Goal: Task Accomplishment & Management: Manage account settings

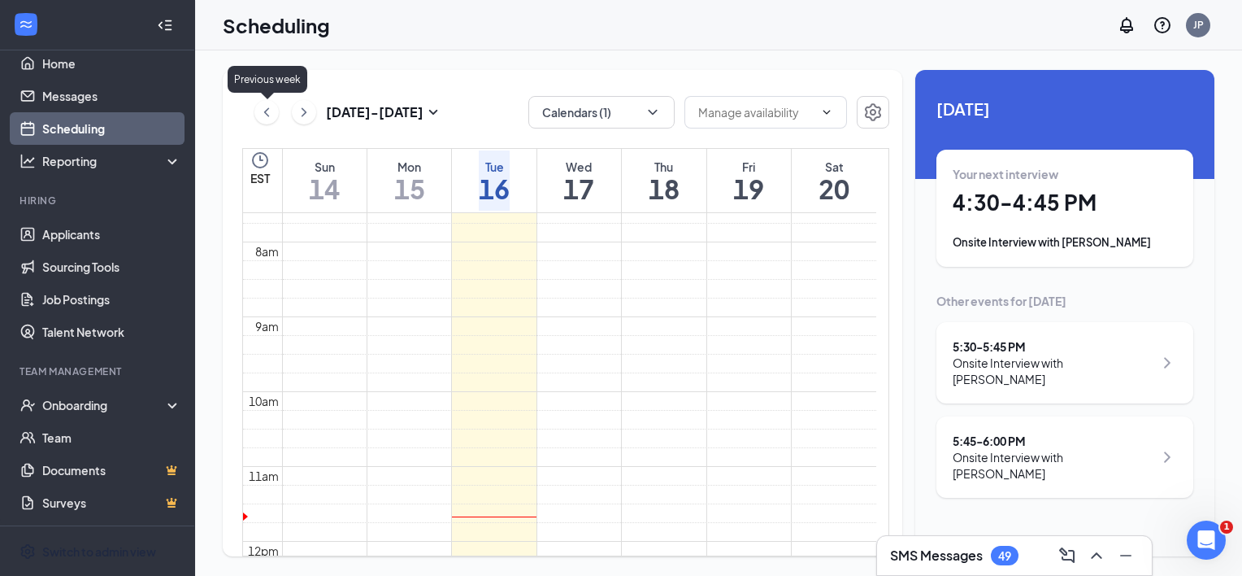
drag, startPoint x: 266, startPoint y: 107, endPoint x: 341, endPoint y: 143, distance: 84.0
click at [266, 107] on icon "ChevronLeft" at bounding box center [267, 112] width 16 height 20
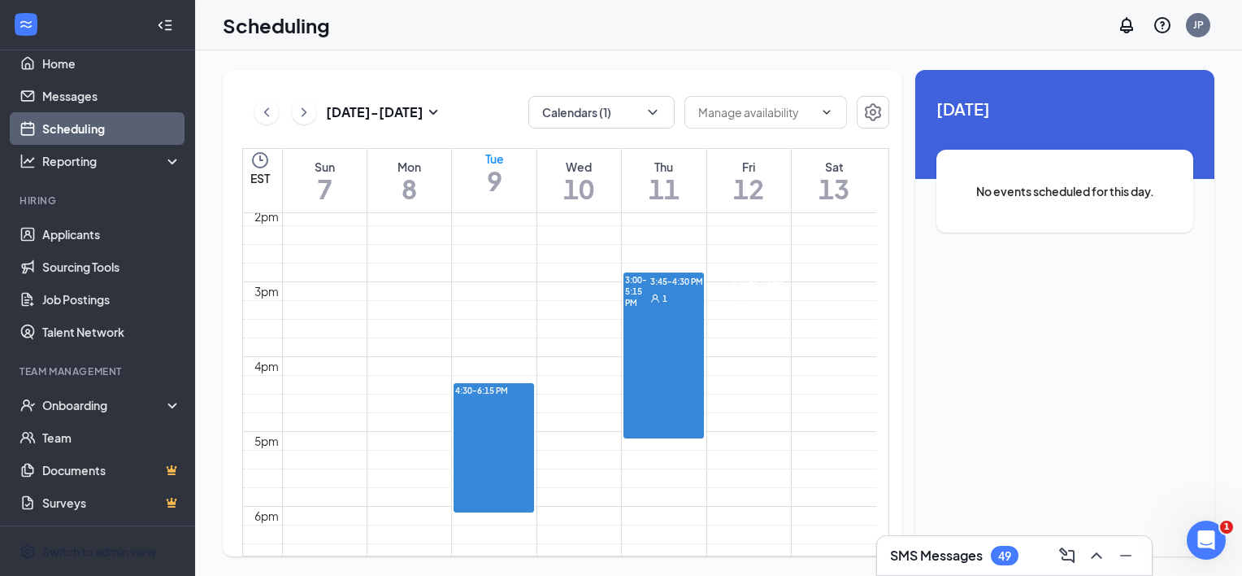
scroll to position [1052, 0]
click at [650, 323] on div "3:00-5:15 PM 3:45-4:30 PM 1 5:00-5:15 PM 1" at bounding box center [663, 356] width 79 height 164
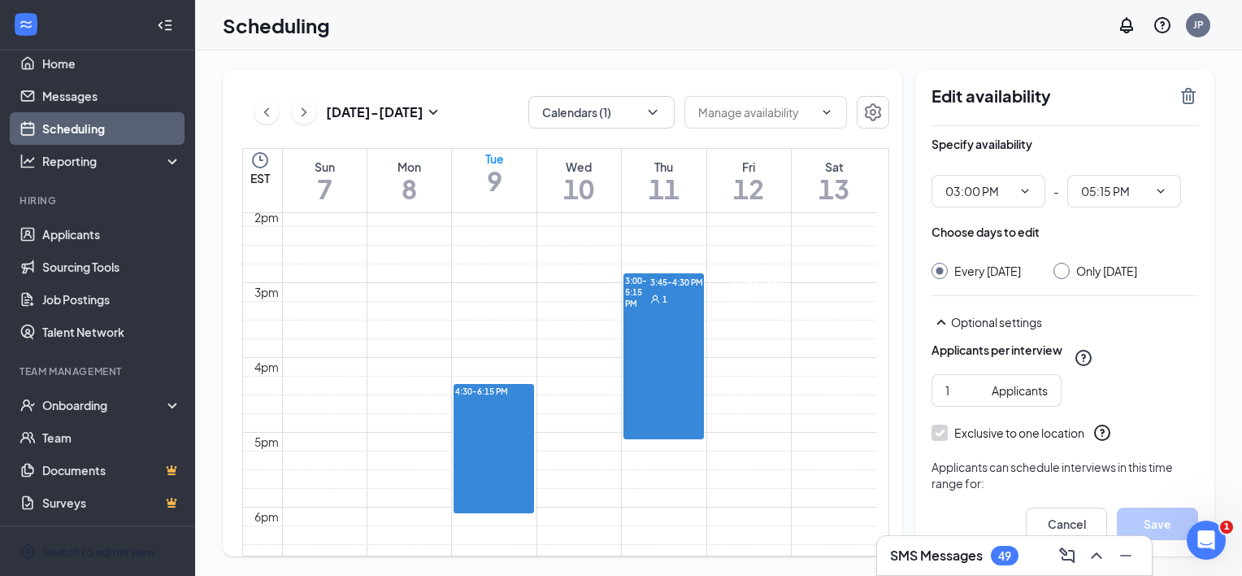
click at [647, 335] on div "3:00-5:15 PM 3:45-4:30 PM 1 5:00-5:15 PM 1" at bounding box center [663, 356] width 79 height 164
click at [641, 280] on span "3:00-5:15 PM" at bounding box center [636, 292] width 22 height 34
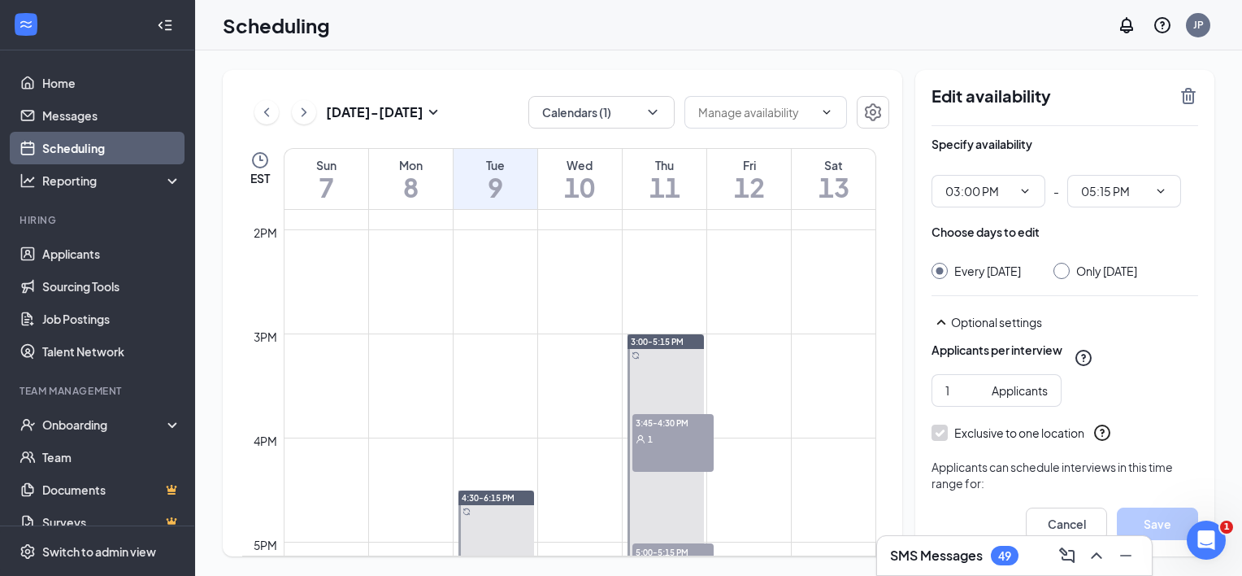
scroll to position [1442, 0]
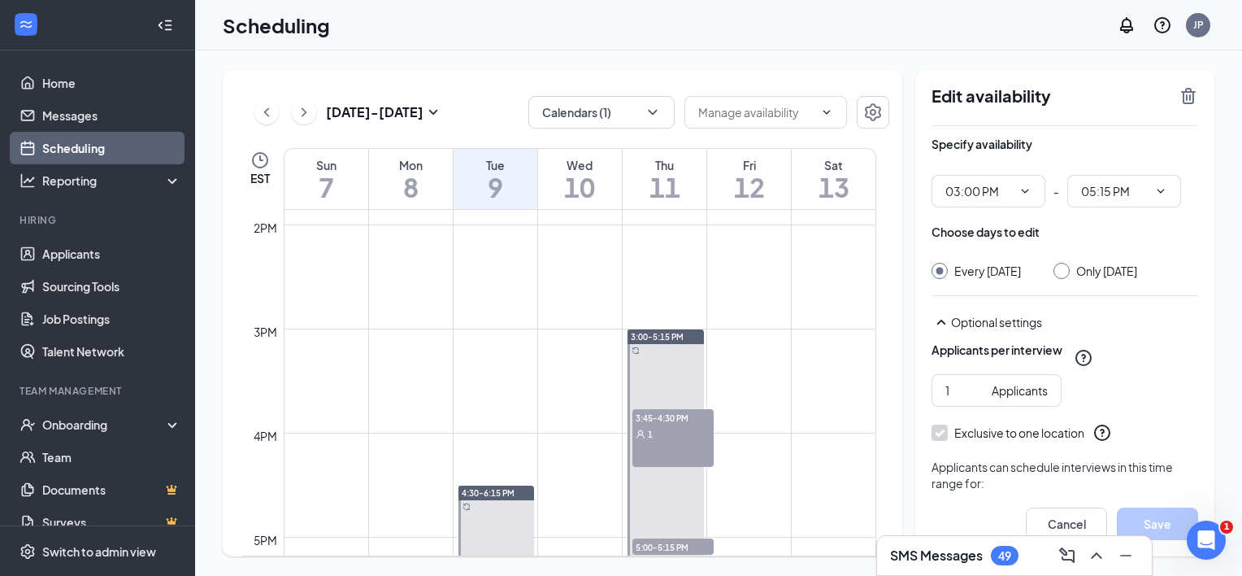
click at [664, 423] on span "3:45-4:30 PM" at bounding box center [673, 417] width 81 height 16
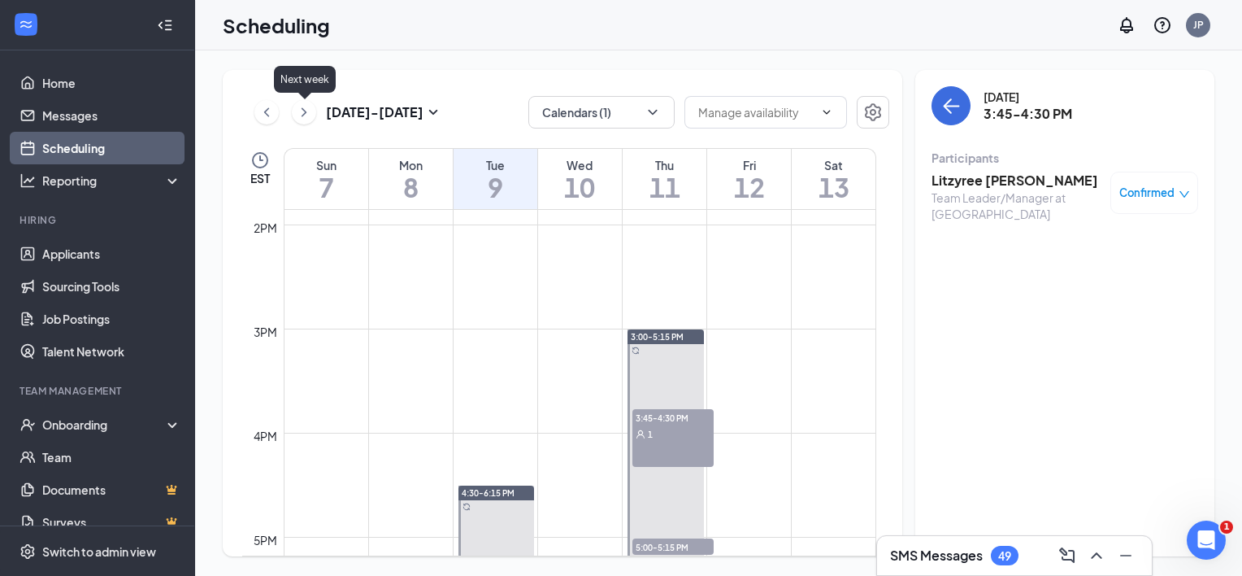
click at [306, 111] on icon "ChevronRight" at bounding box center [304, 111] width 5 height 9
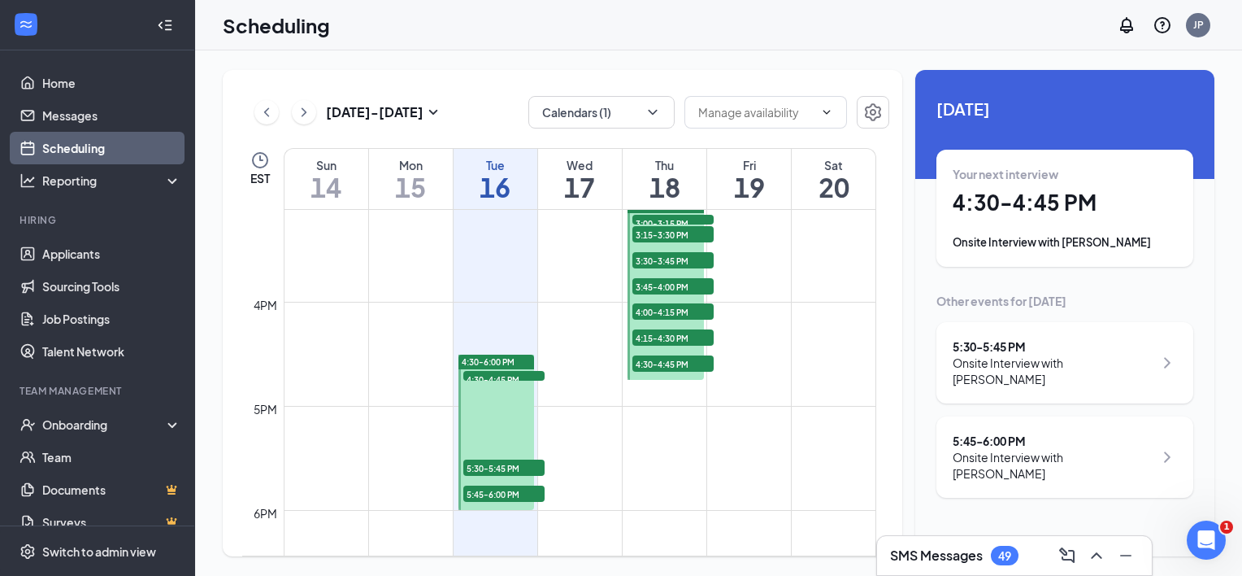
scroll to position [1574, 0]
click at [486, 355] on span "4:30-6:00 PM" at bounding box center [488, 360] width 53 height 11
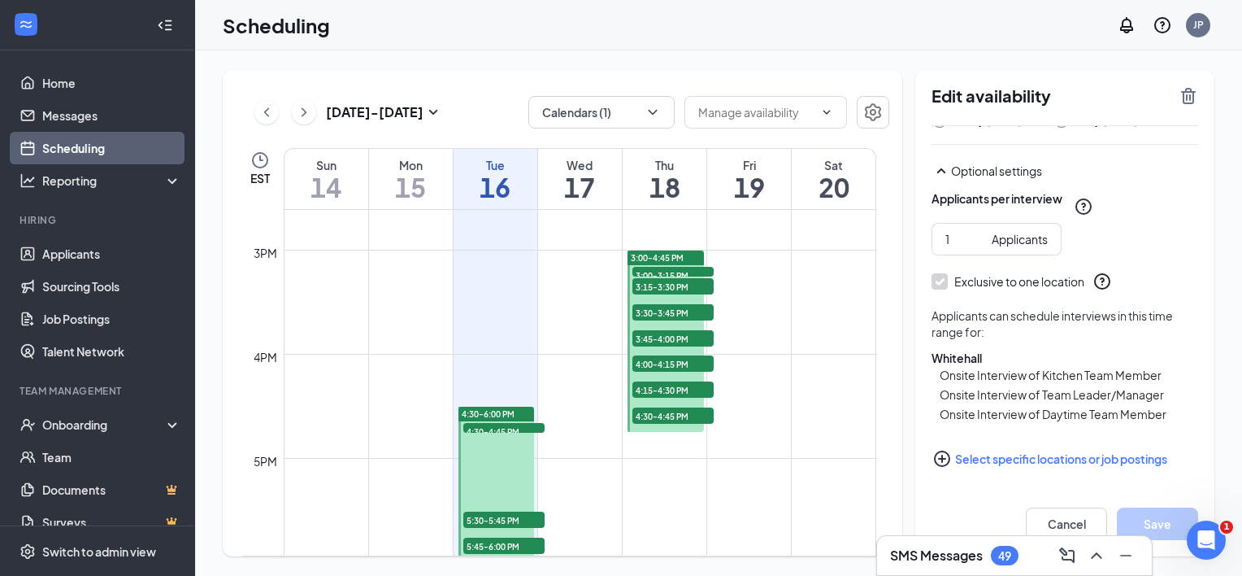
scroll to position [1514, 0]
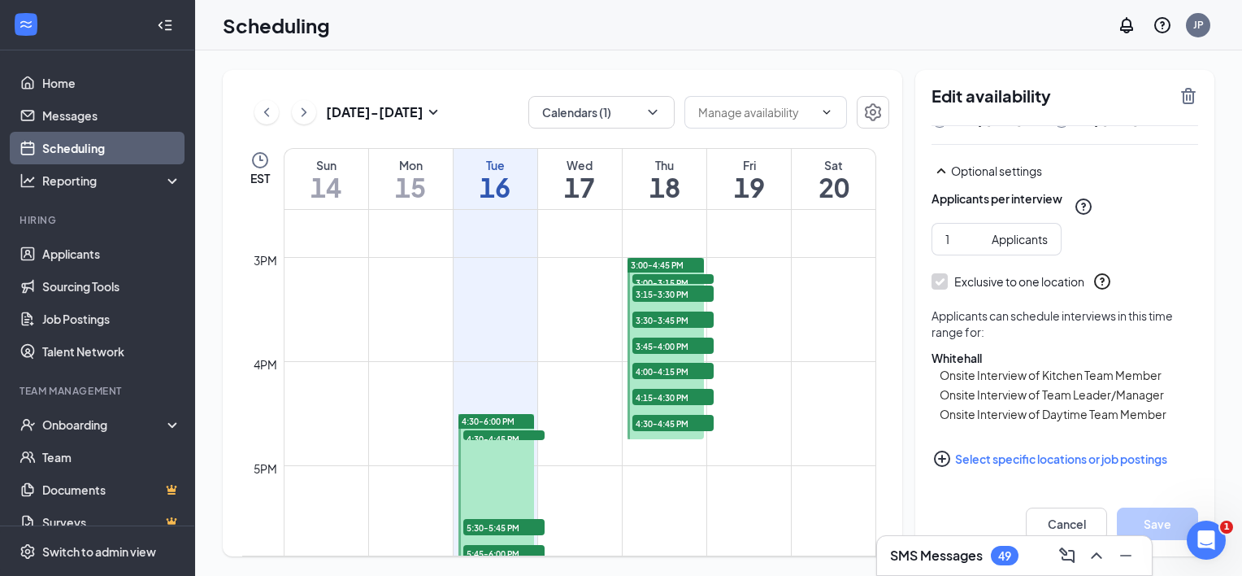
click at [499, 417] on span "4:30-6:00 PM" at bounding box center [488, 420] width 53 height 11
click at [489, 418] on span "4:30-6:00 PM" at bounding box center [488, 420] width 53 height 11
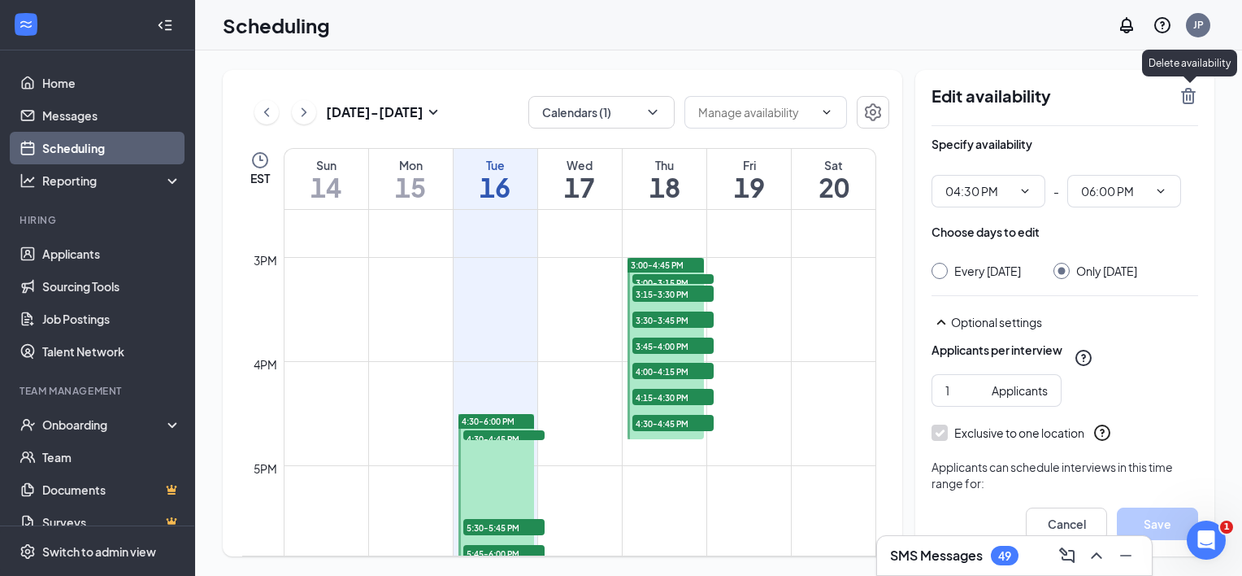
click at [1184, 94] on icon "TrashOutline" at bounding box center [1188, 96] width 15 height 16
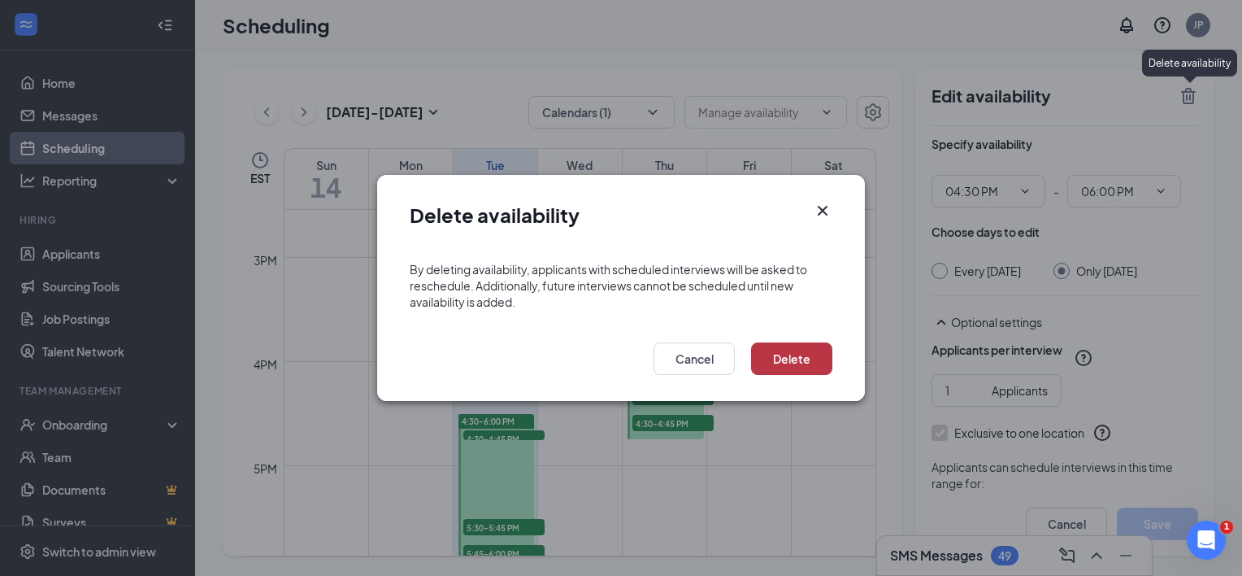
click at [793, 346] on button "Delete" at bounding box center [791, 358] width 81 height 33
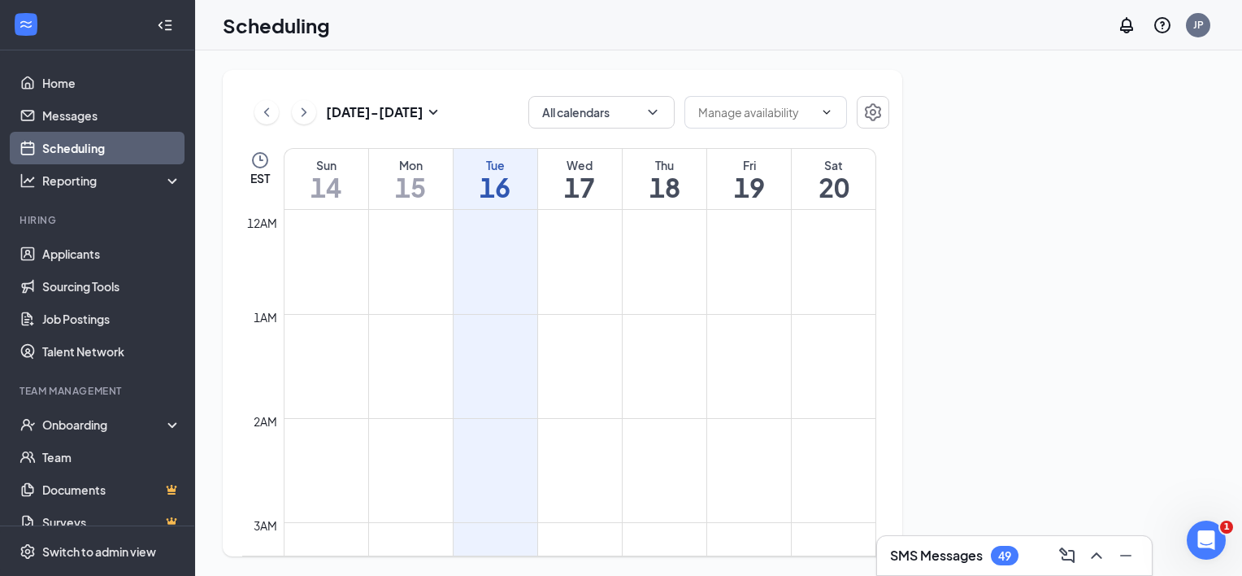
scroll to position [799, 0]
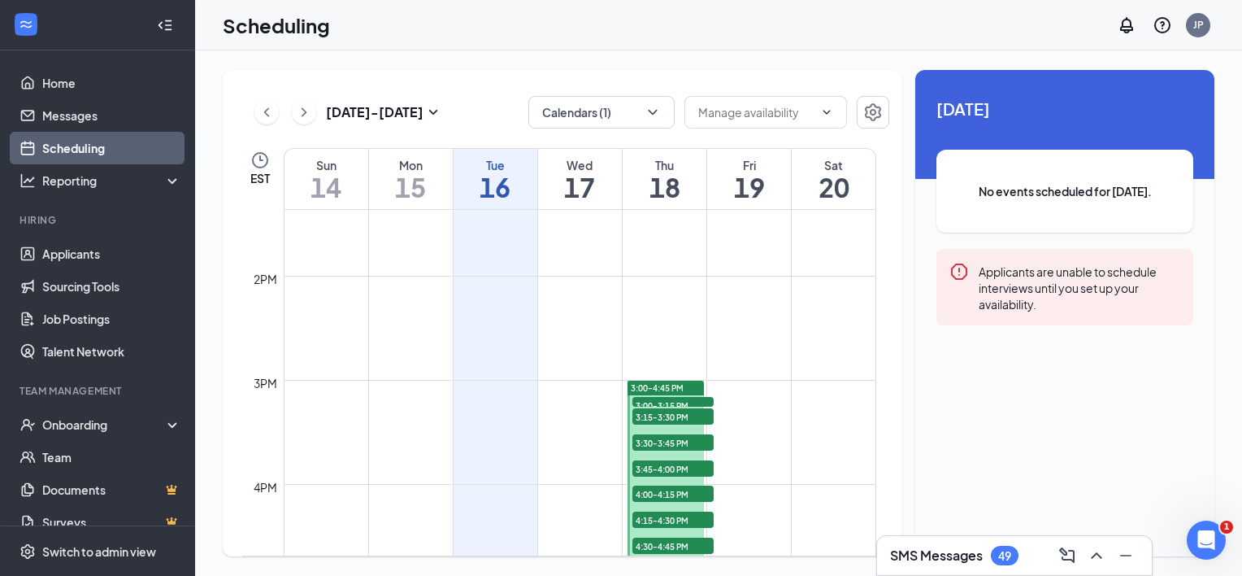
scroll to position [1412, 0]
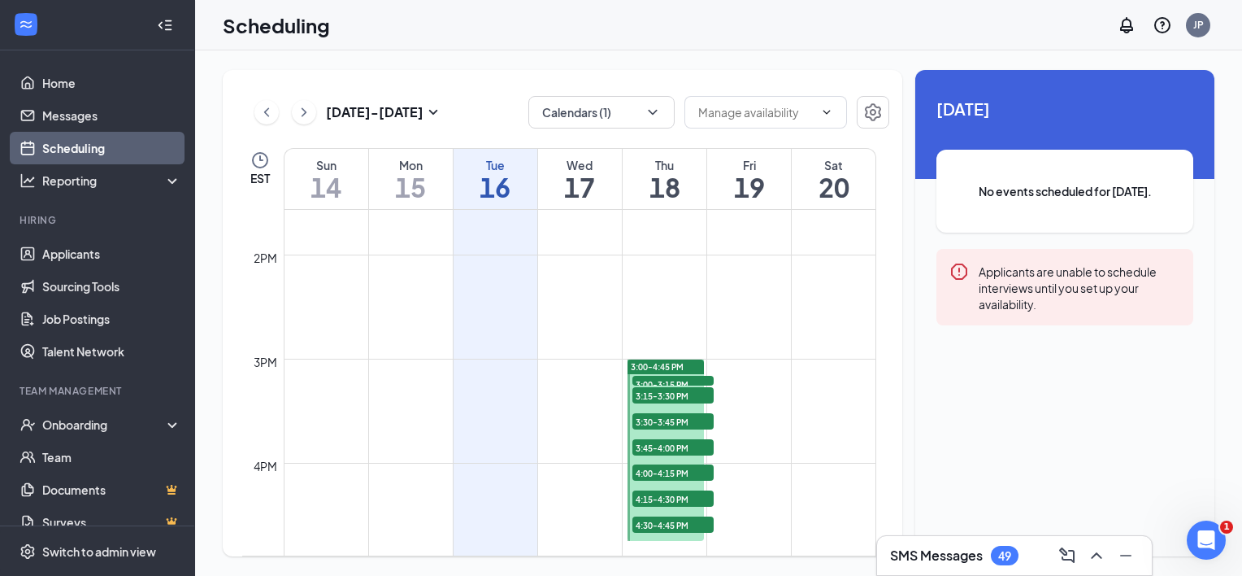
click at [672, 363] on span "3:00-4:45 PM" at bounding box center [657, 366] width 53 height 11
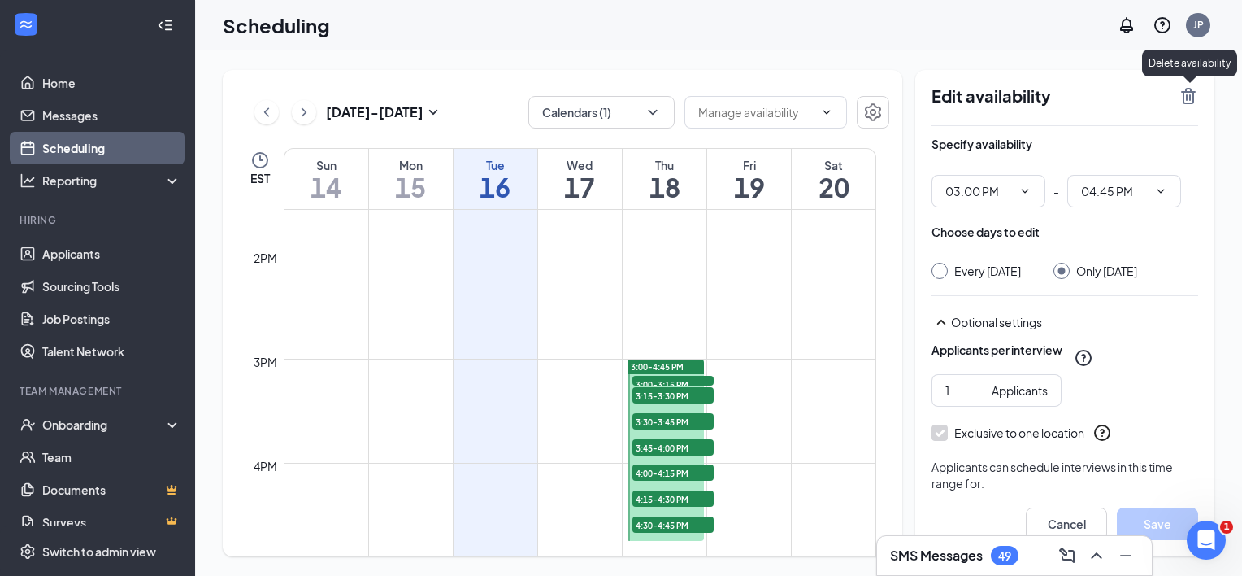
click at [1185, 98] on icon "TrashOutline" at bounding box center [1189, 96] width 20 height 20
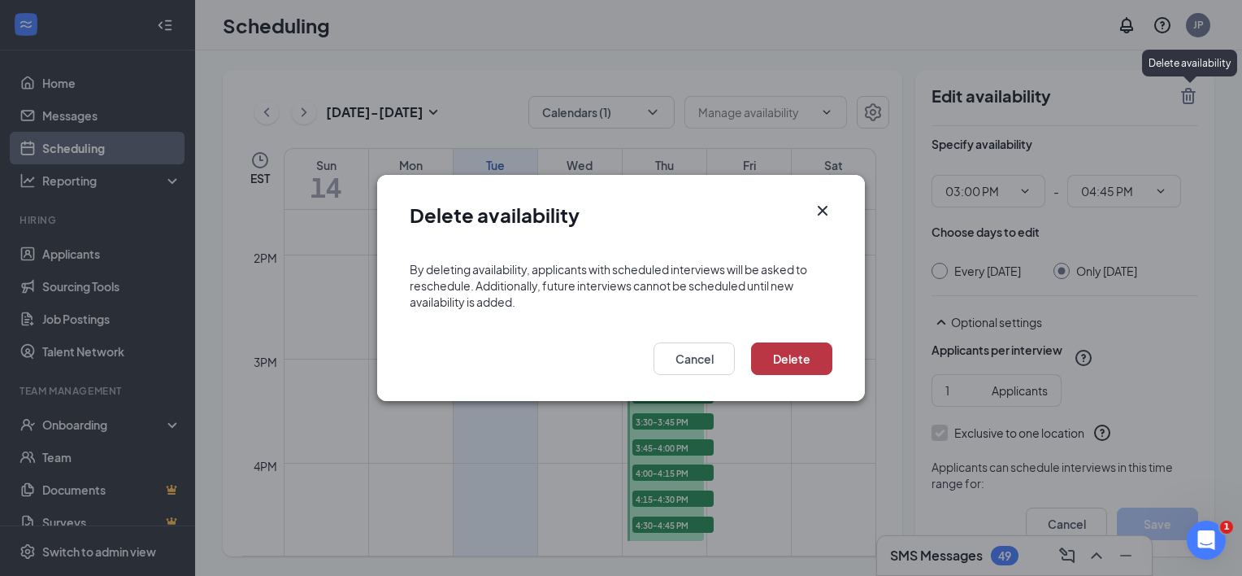
click at [798, 359] on button "Delete" at bounding box center [791, 358] width 81 height 33
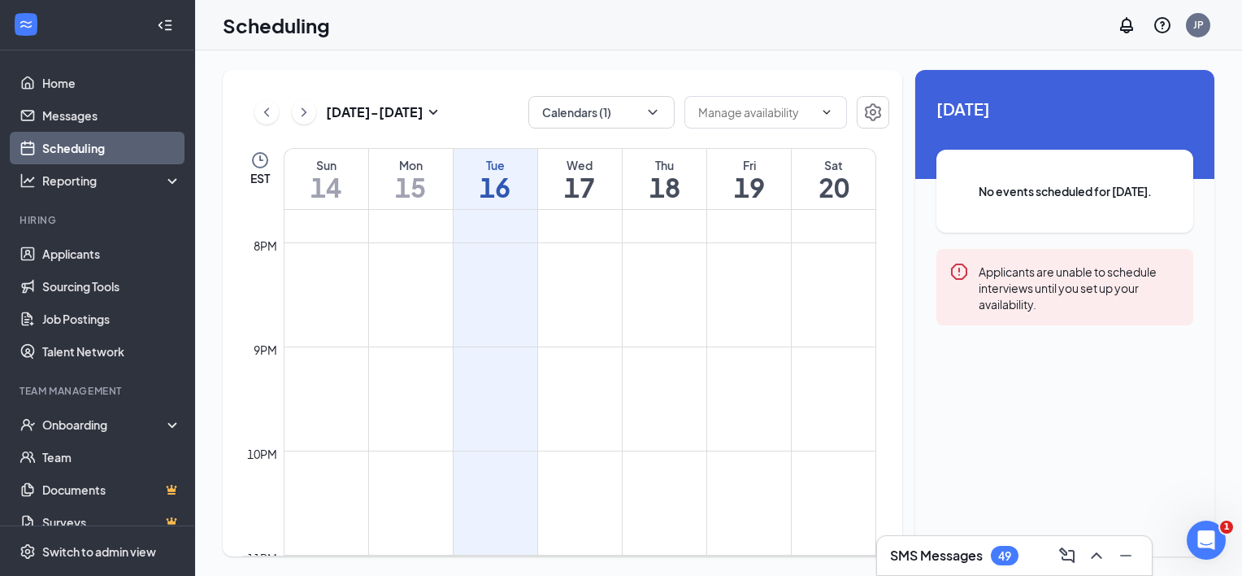
scroll to position [2050, 0]
